Goal: Transaction & Acquisition: Purchase product/service

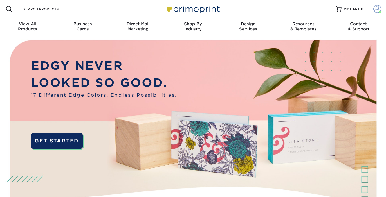
click at [375, 12] on span at bounding box center [377, 9] width 8 height 8
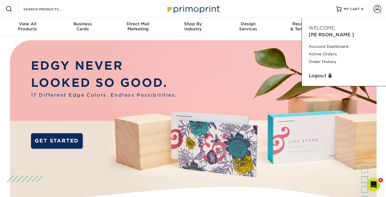
click at [275, 76] on img at bounding box center [193, 131] width 382 height 191
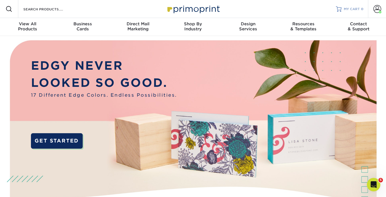
click at [351, 8] on span "MY CART" at bounding box center [351, 9] width 16 height 5
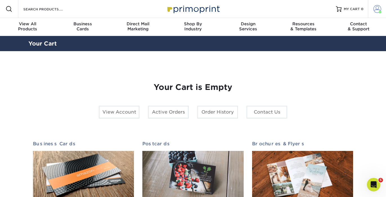
click at [375, 10] on span at bounding box center [377, 9] width 8 height 8
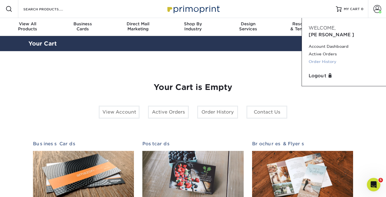
click at [326, 58] on link "Order History" at bounding box center [343, 62] width 71 height 8
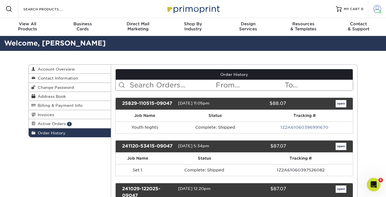
click at [380, 13] on span at bounding box center [379, 12] width 3 height 3
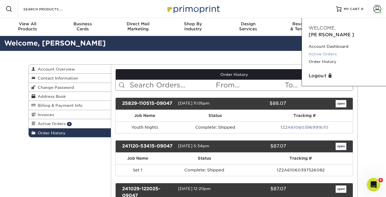
click at [328, 50] on link "Active Orders" at bounding box center [343, 54] width 71 height 8
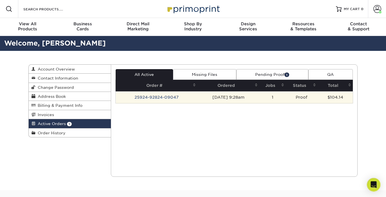
click at [171, 98] on td "25924-92824-09047" at bounding box center [157, 97] width 82 height 12
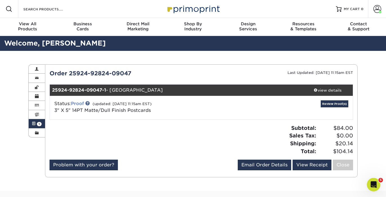
click at [79, 103] on link "Proof" at bounding box center [77, 103] width 13 height 5
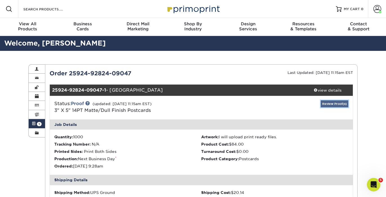
click at [332, 103] on link "Review Proof(s)" at bounding box center [334, 103] width 28 height 7
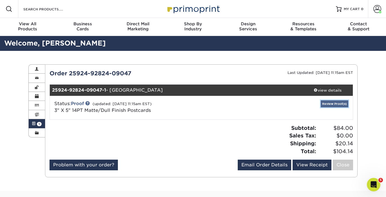
click at [329, 103] on link "Review Proof(s)" at bounding box center [334, 103] width 28 height 7
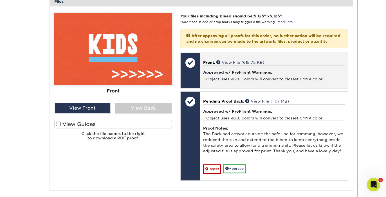
scroll to position [239, 0]
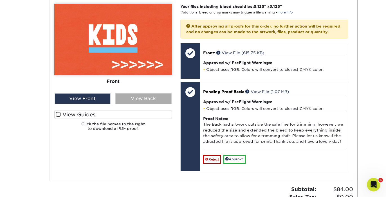
click at [139, 99] on div "View Back" at bounding box center [143, 98] width 56 height 11
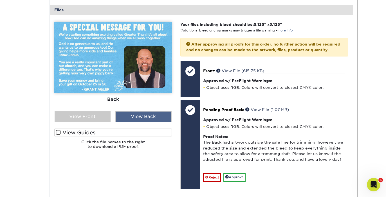
scroll to position [221, 0]
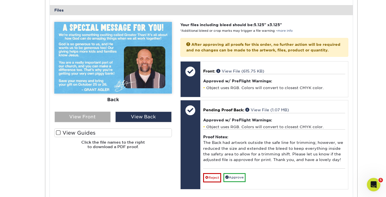
click at [98, 117] on div "View Front" at bounding box center [83, 117] width 56 height 11
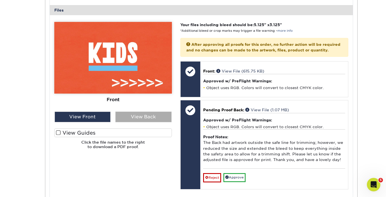
click at [137, 118] on div "View Back" at bounding box center [143, 117] width 56 height 11
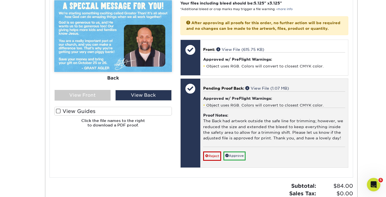
scroll to position [248, 0]
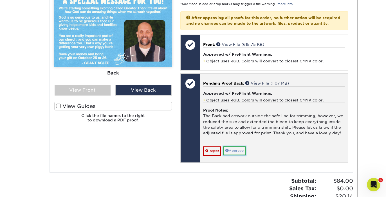
click at [241, 155] on link "Approve" at bounding box center [234, 150] width 22 height 9
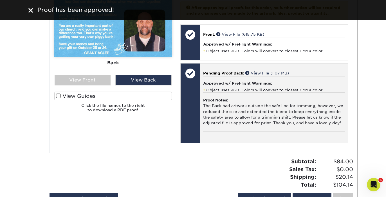
scroll to position [228, 0]
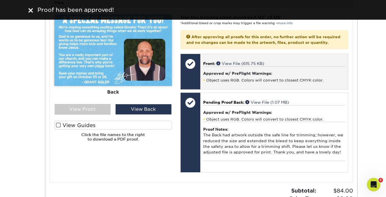
click at [227, 73] on div "Approved w/ PreFlight Warnings: Object uses RGB. Colors will convert to closest…" at bounding box center [274, 74] width 142 height 16
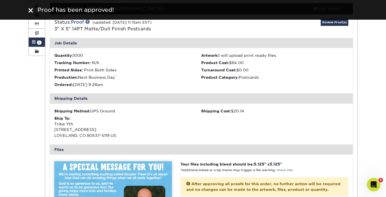
scroll to position [58, 0]
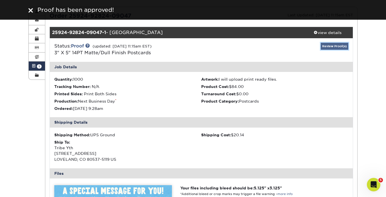
click at [326, 47] on link "Review Proof(s)" at bounding box center [334, 46] width 28 height 7
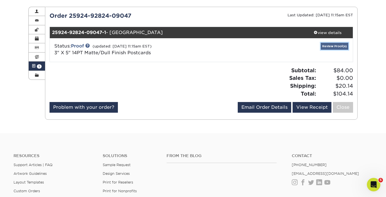
click at [329, 47] on link "Review Proof(s)" at bounding box center [334, 46] width 28 height 7
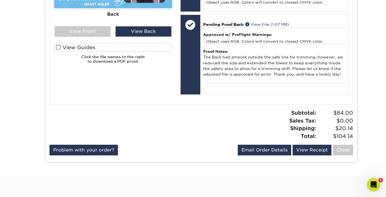
scroll to position [375, 0]
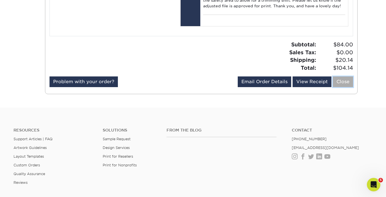
click at [344, 87] on link "Close" at bounding box center [342, 81] width 20 height 11
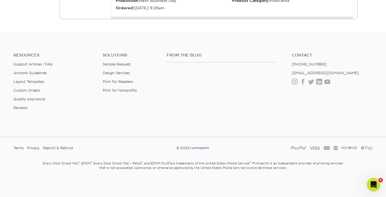
scroll to position [0, 0]
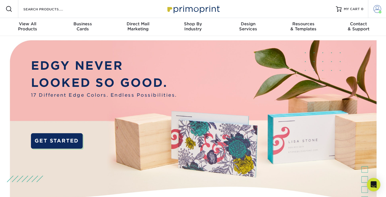
click at [380, 7] on span at bounding box center [377, 9] width 8 height 8
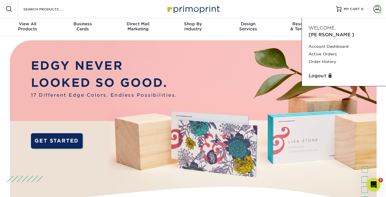
click at [325, 6] on div "Resources Menu Search Products Account Welcome, Brandon Account Dashboard Activ…" at bounding box center [193, 9] width 386 height 18
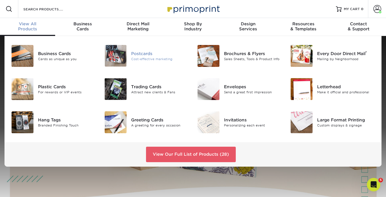
click at [121, 53] on img at bounding box center [116, 56] width 22 height 22
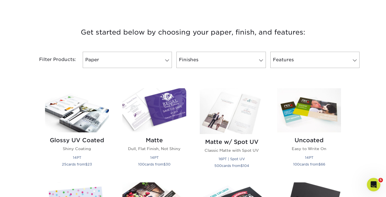
scroll to position [197, 0]
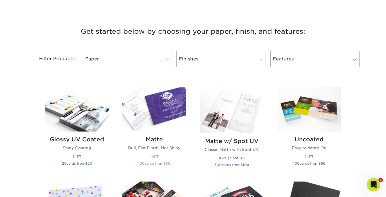
click at [156, 106] on img at bounding box center [154, 109] width 64 height 44
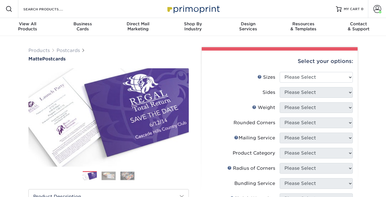
scroll to position [2, 0]
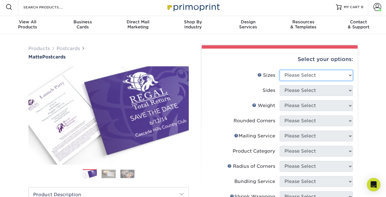
click at [305, 77] on select "Please Select 1.5" x 7" 2" x 4" 2" x 6" 2" x 7" 2" x 8" 2.12" x 5.5" 2.125" x 5…" at bounding box center [315, 75] width 73 height 11
select select "3.00x3.00"
click at [279, 70] on select "Please Select 1.5" x 7" 2" x 4" 2" x 6" 2" x 7" 2" x 8" 2.12" x 5.5" 2.125" x 5…" at bounding box center [315, 75] width 73 height 11
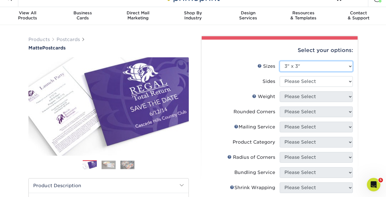
scroll to position [23, 0]
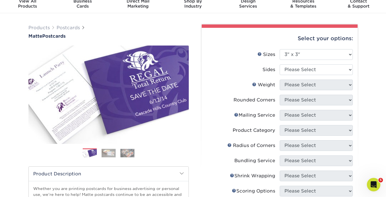
click at [301, 78] on li "Sides Please Select Print Both Sides Print Front Only" at bounding box center [279, 71] width 146 height 15
click at [297, 74] on select "Please Select Print Both Sides Print Front Only" at bounding box center [315, 69] width 73 height 11
select select "13abbda7-1d64-4f25-8bb2-c179b224825d"
click at [279, 64] on select "Please Select Print Both Sides Print Front Only" at bounding box center [315, 69] width 73 height 11
click at [297, 87] on select "Please Select" at bounding box center [315, 85] width 73 height 11
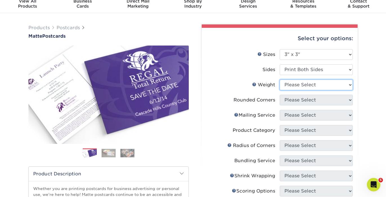
select select "16PT"
click at [279, 80] on select "Please Select 16PT 14PT" at bounding box center [315, 85] width 73 height 11
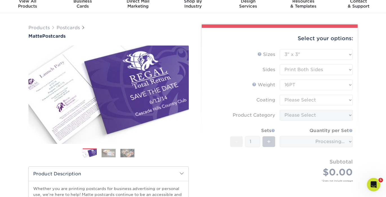
click at [297, 109] on form "Sizes Help Sizes Please Select 1.5" x 7" 2" x 4" 2" x 6" 2" x 7" 2" x 8" 2.12" …" at bounding box center [279, 122] width 147 height 146
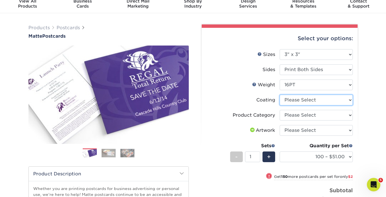
click at [304, 100] on select at bounding box center [315, 100] width 73 height 11
select select "121bb7b5-3b4d-429f-bd8d-bbf80e953313"
click at [279, 95] on select at bounding box center [315, 100] width 73 height 11
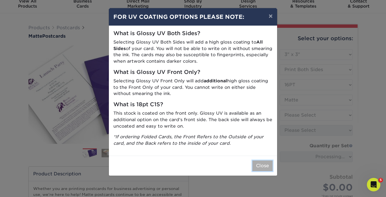
click at [263, 162] on button "Close" at bounding box center [262, 165] width 20 height 11
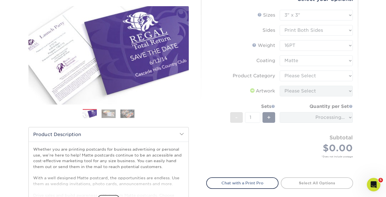
scroll to position [62, 0]
click at [307, 64] on select at bounding box center [315, 61] width 73 height 11
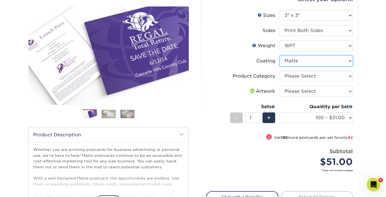
click at [279, 56] on select at bounding box center [315, 61] width 73 height 11
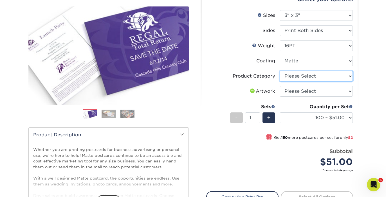
click at [304, 77] on select "Please Select Postcards" at bounding box center [315, 76] width 73 height 11
select select "9b7272e0-d6c8-4c3c-8e97-d3a1bcdab858"
click at [279, 71] on select "Please Select Postcards" at bounding box center [315, 76] width 73 height 11
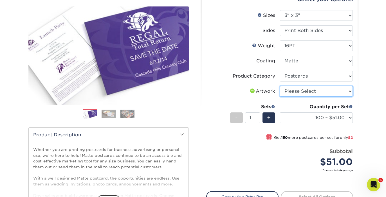
click at [306, 93] on select "Please Select I will upload files I need a design - $150" at bounding box center [315, 91] width 73 height 11
select select "upload"
click at [279, 86] on select "Please Select I will upload files I need a design - $150" at bounding box center [315, 91] width 73 height 11
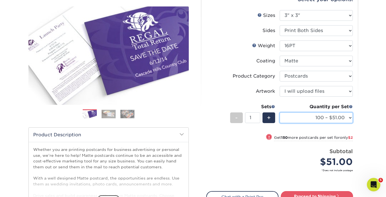
click at [327, 115] on select "100 – $51.00 250 – $53.00 500 – $58.00 1000 – $69.00 2500 – $111.00 5000 – $169…" at bounding box center [315, 117] width 73 height 11
select select "500 – $58.00"
click at [279, 112] on select "100 – $51.00 250 – $53.00 500 – $58.00 1000 – $69.00 2500 – $111.00 5000 – $169…" at bounding box center [315, 117] width 73 height 11
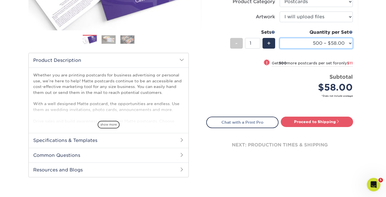
scroll to position [145, 0]
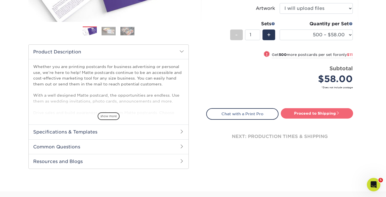
click at [326, 112] on link "Proceed to Shipping" at bounding box center [316, 113] width 72 height 10
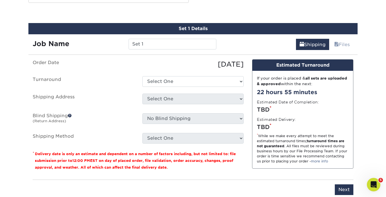
scroll to position [313, 0]
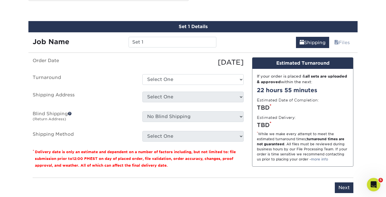
click at [160, 36] on div "Job Name Set 1" at bounding box center [124, 40] width 192 height 16
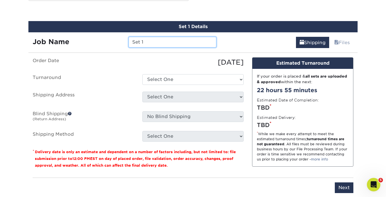
click at [159, 42] on input "Set 1" at bounding box center [171, 42] width 87 height 11
type input "Kids Serve Cards"
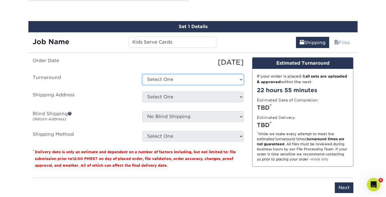
click at [192, 83] on select "Select One 2-4 Business Days 2 Day Next Business Day" at bounding box center [192, 79] width 101 height 11
select select "0eefc7f1-4ebc-4bbb-9297-1f6e120506d0"
click at [142, 74] on select "Select One 2-4 Business Days 2 Day Next Business Day" at bounding box center [192, 79] width 101 height 11
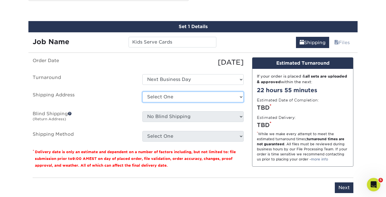
click at [183, 95] on select "Select One Tribe YTH Postcards + Add New Address" at bounding box center [192, 97] width 101 height 11
select select "225575"
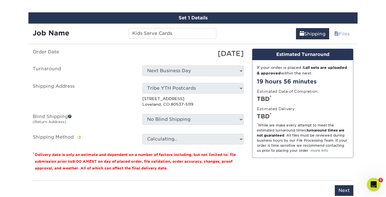
scroll to position [325, 0]
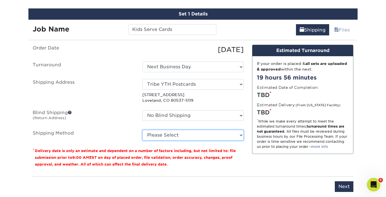
click at [193, 139] on select "Please Select Ground Shipping (+$17.82) 3 Day Shipping Service (+$21.07) 2 Day …" at bounding box center [192, 135] width 101 height 11
select select "03"
click at [142, 130] on select "Please Select Ground Shipping (+$17.82) 3 Day Shipping Service (+$21.07) 2 Day …" at bounding box center [192, 135] width 101 height 11
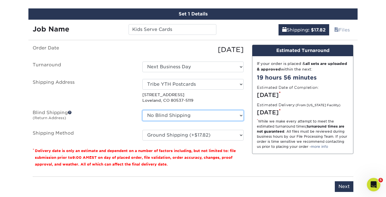
click at [226, 115] on select "No Blind Shipping Tribe YTH Postcards + Add New Address" at bounding box center [192, 115] width 101 height 11
click at [142, 110] on select "No Blind Shipping Tribe YTH Postcards + Add New Address" at bounding box center [192, 115] width 101 height 11
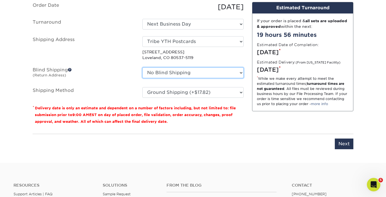
scroll to position [362, 0]
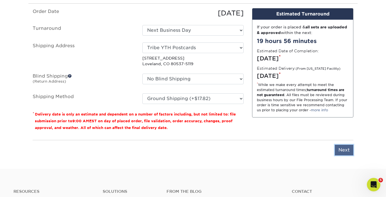
click at [341, 151] on input "Next" at bounding box center [343, 150] width 19 height 11
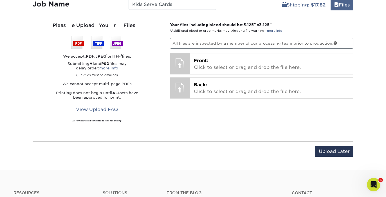
scroll to position [340, 0]
